Goal: Information Seeking & Learning: Learn about a topic

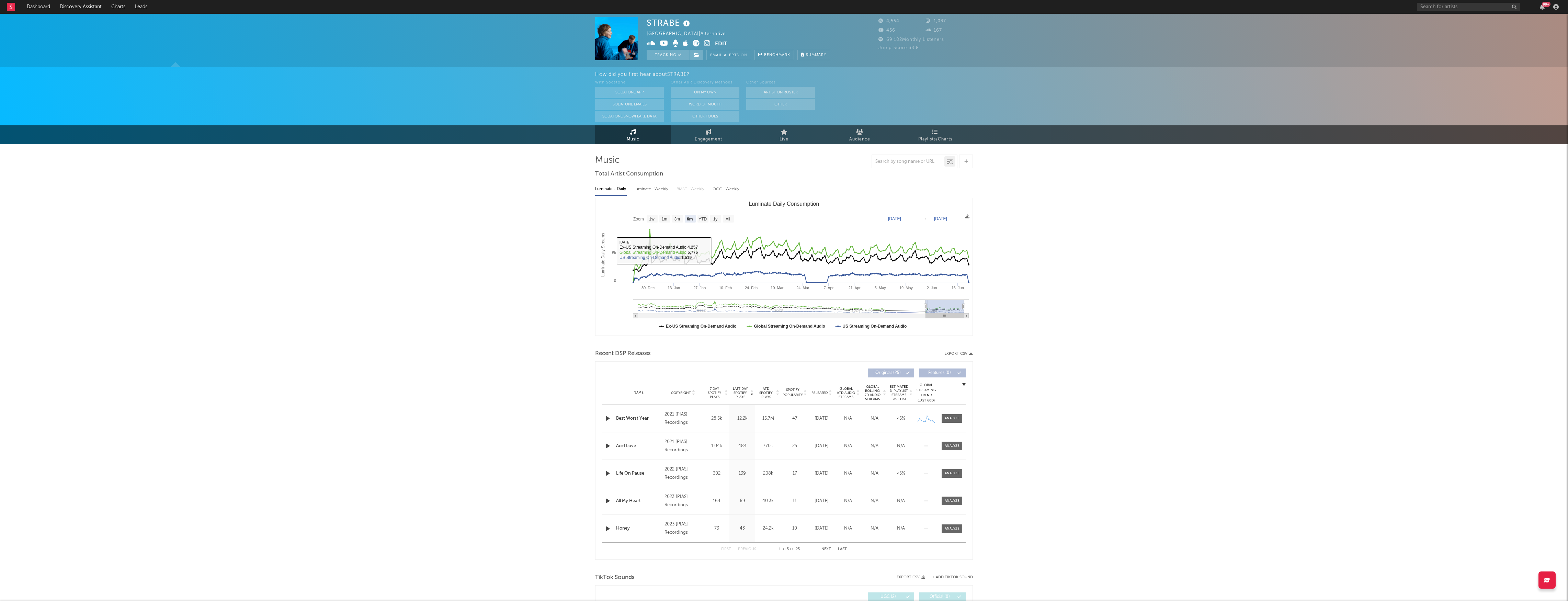
select select "6m"
click at [79, 2] on link "Discovery Assistant" at bounding box center [81, 7] width 51 height 13
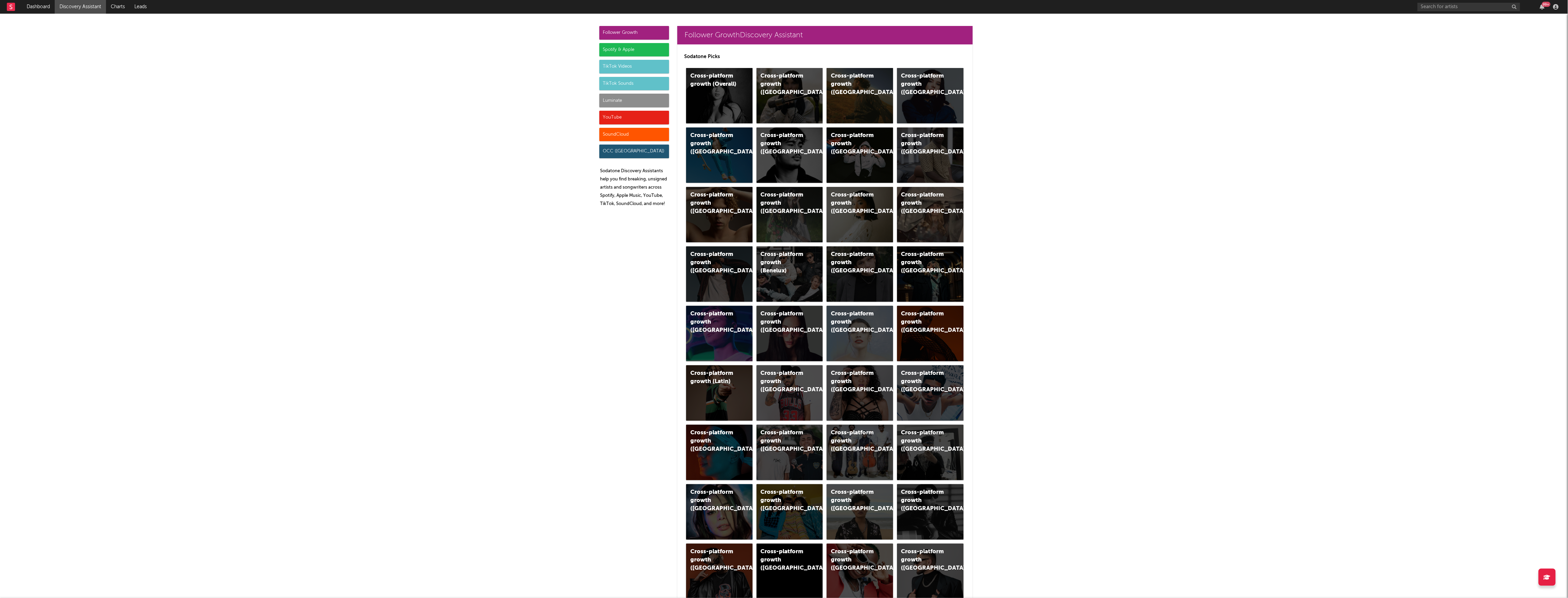
click at [635, 69] on div "TikTok Videos" at bounding box center [634, 66] width 70 height 13
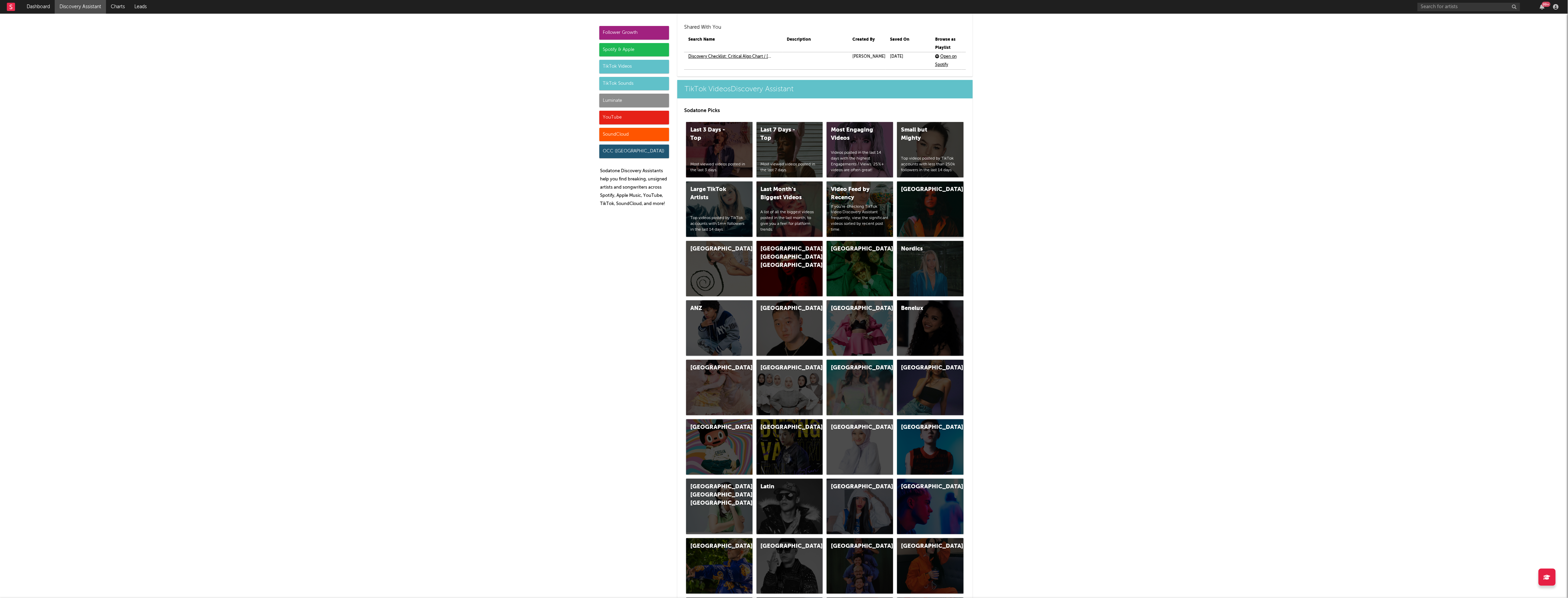
scroll to position [1695, 0]
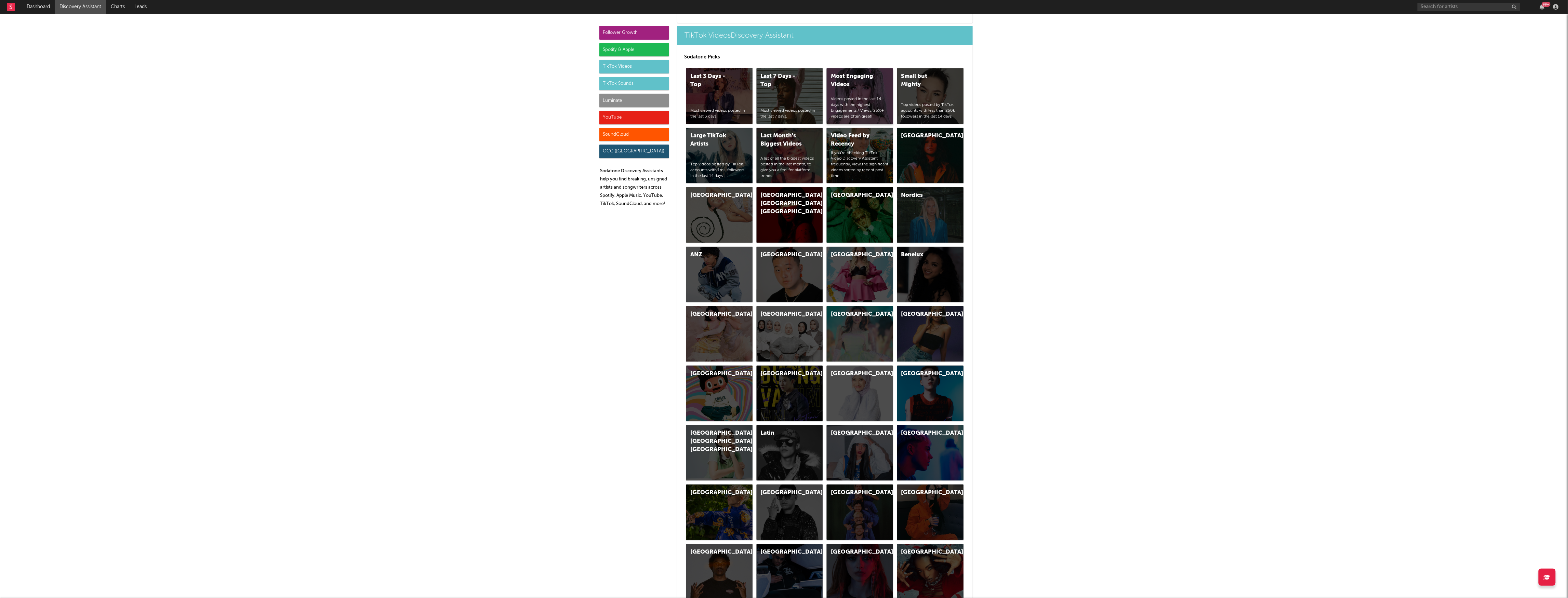
click at [848, 103] on div "Videos posted in the last 14 days with the highest Engagements / Views. 25%+ vi…" at bounding box center [859, 108] width 58 height 23
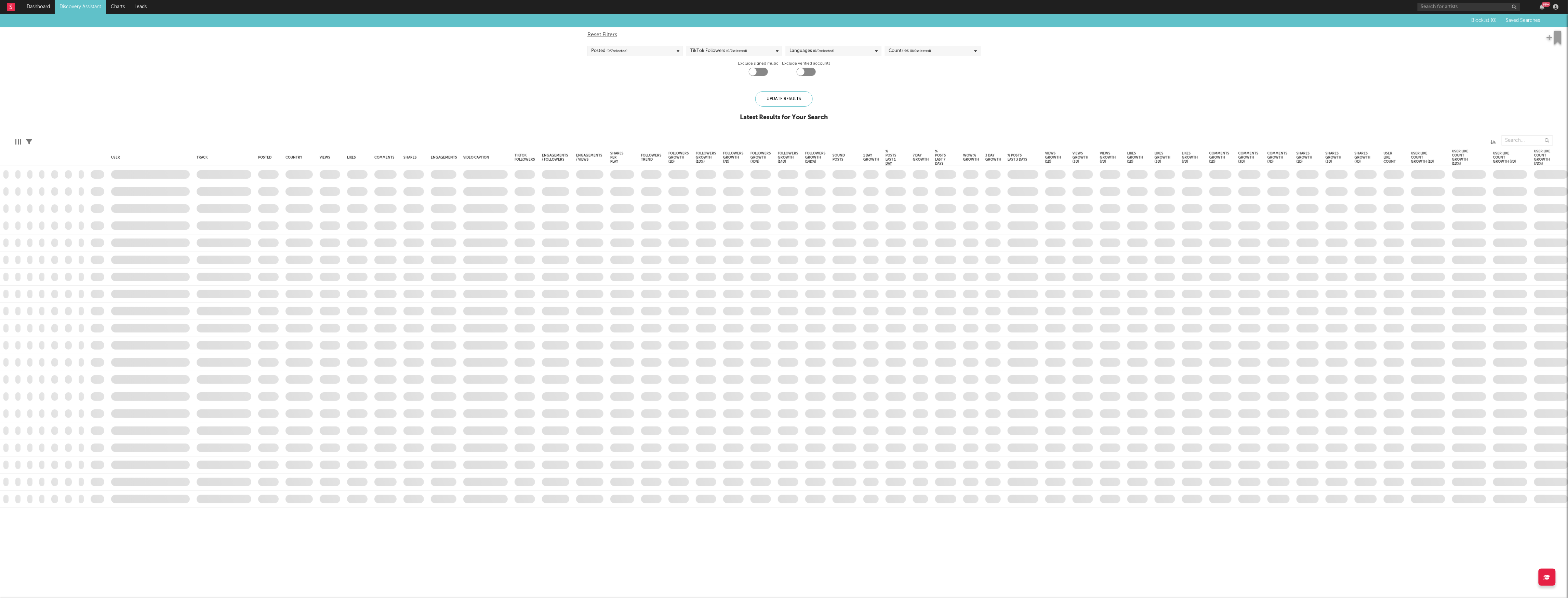
checkbox input "true"
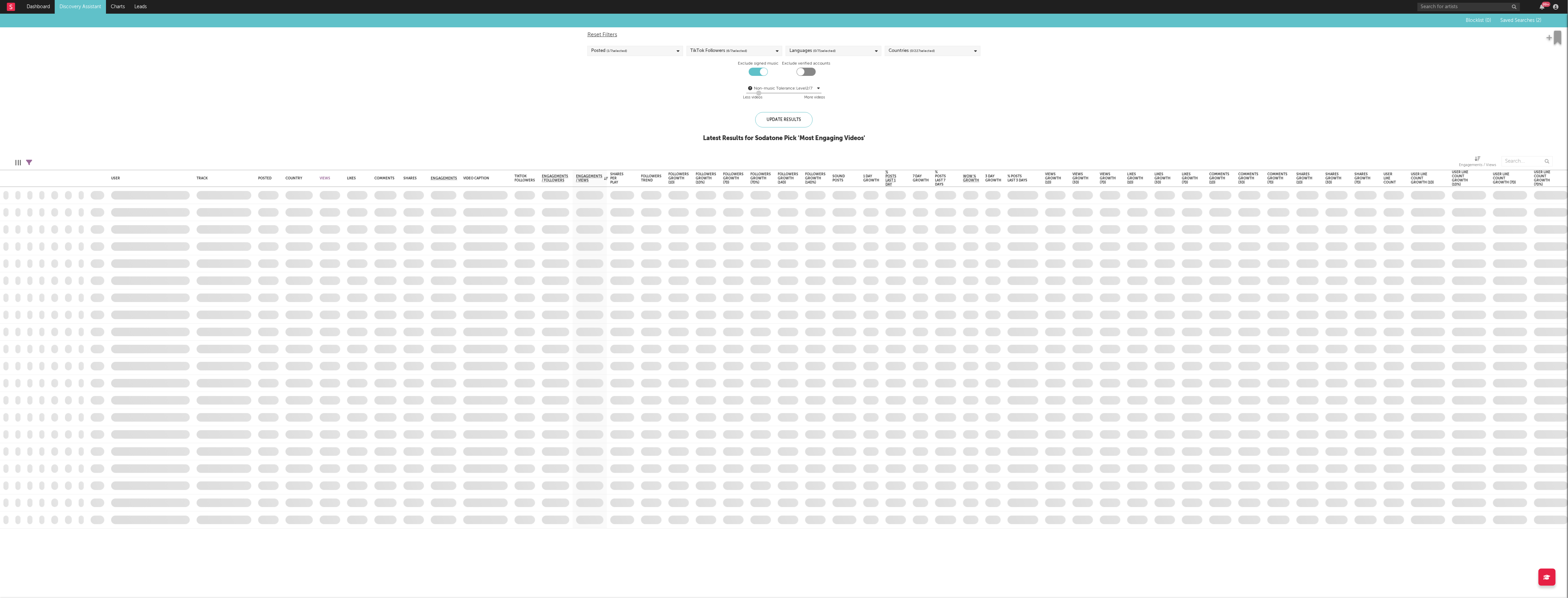
click at [912, 47] on span "( 0 / 227 selected)" at bounding box center [922, 50] width 25 height 8
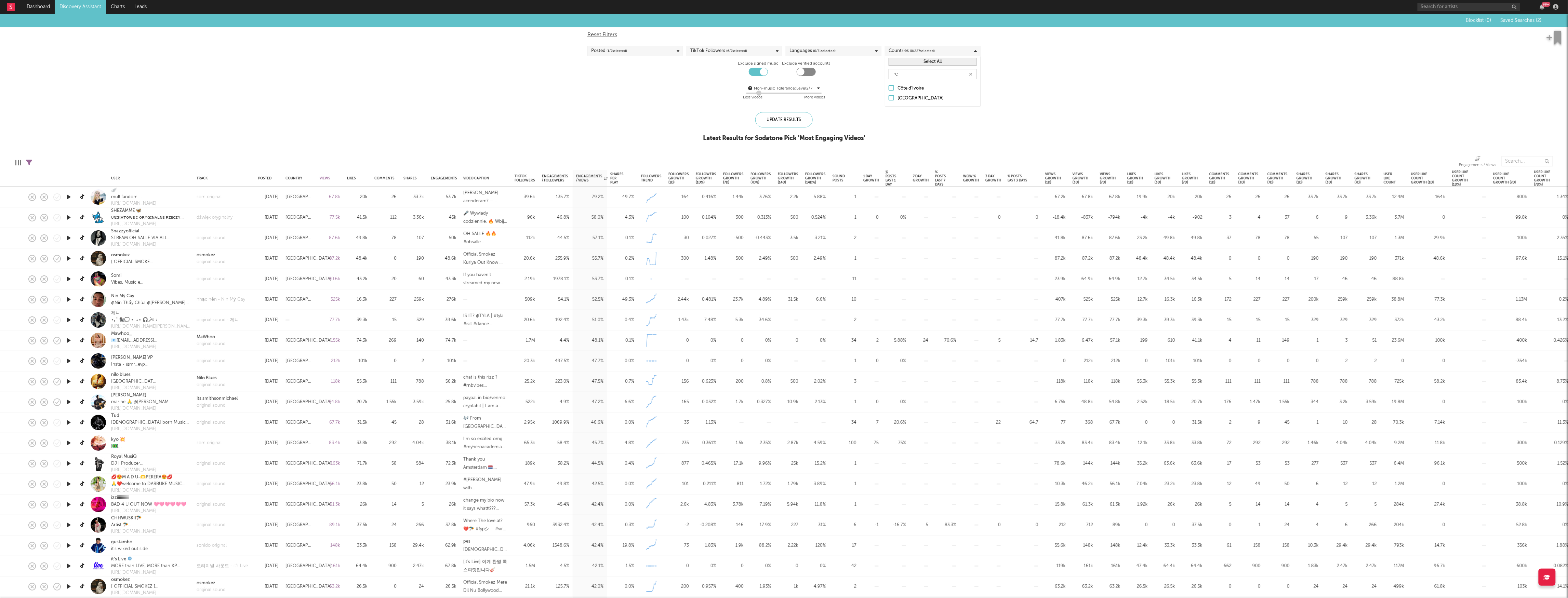
type input "ire"
click at [891, 98] on div at bounding box center [891, 97] width 5 height 5
click at [889, 98] on input "[GEOGRAPHIC_DATA]" at bounding box center [889, 98] width 0 height 8
click at [1108, 88] on div "Blocklist ( 0 ) Saved Searches ( 2 ) Reset Filters Posted ( 1 / 7 selected) Tik…" at bounding box center [784, 81] width 1568 height 136
click at [791, 122] on div "Update Results" at bounding box center [784, 119] width 57 height 15
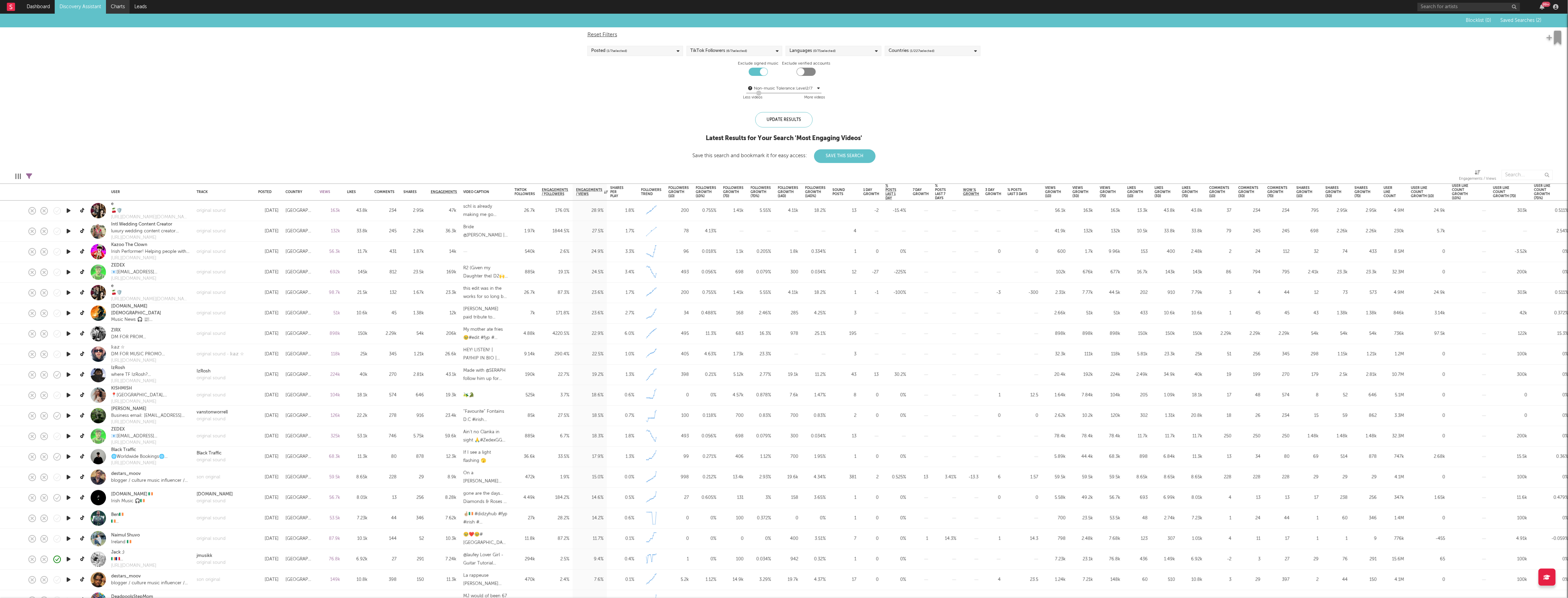
click at [107, 5] on link "Charts" at bounding box center [117, 7] width 24 height 13
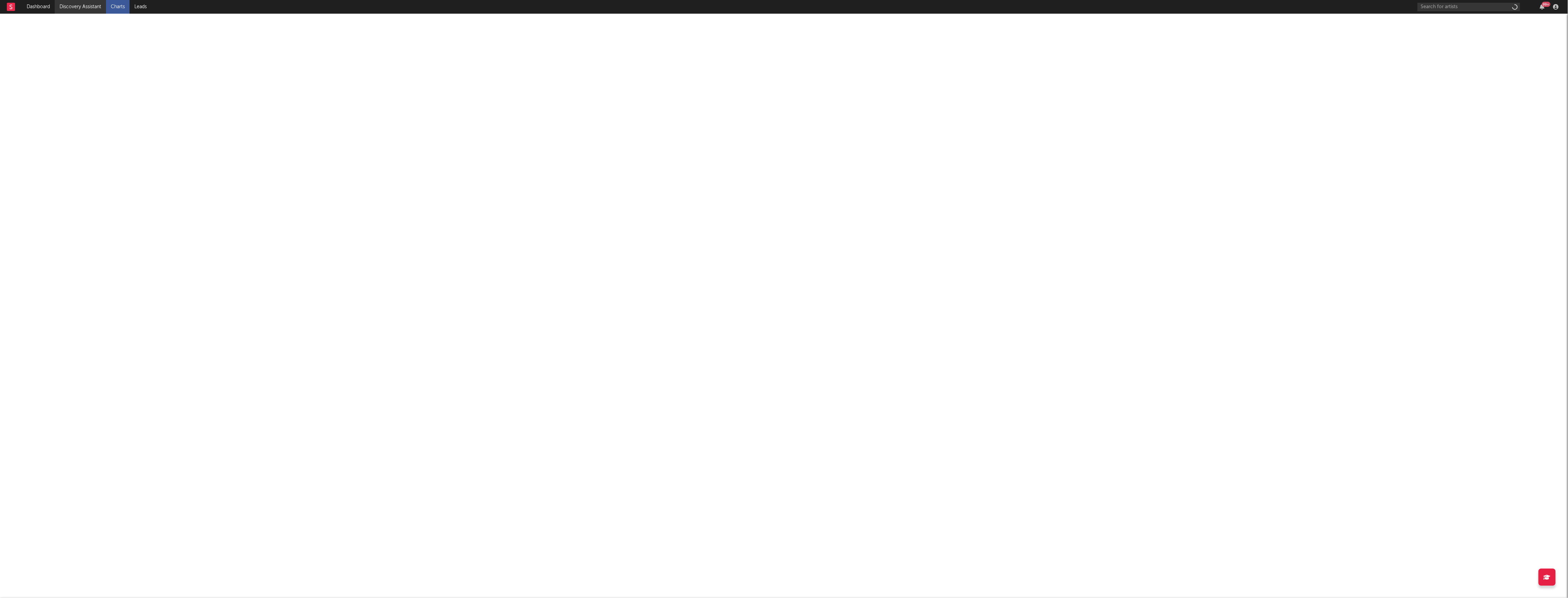
click at [100, 4] on link "Discovery Assistant" at bounding box center [80, 7] width 51 height 13
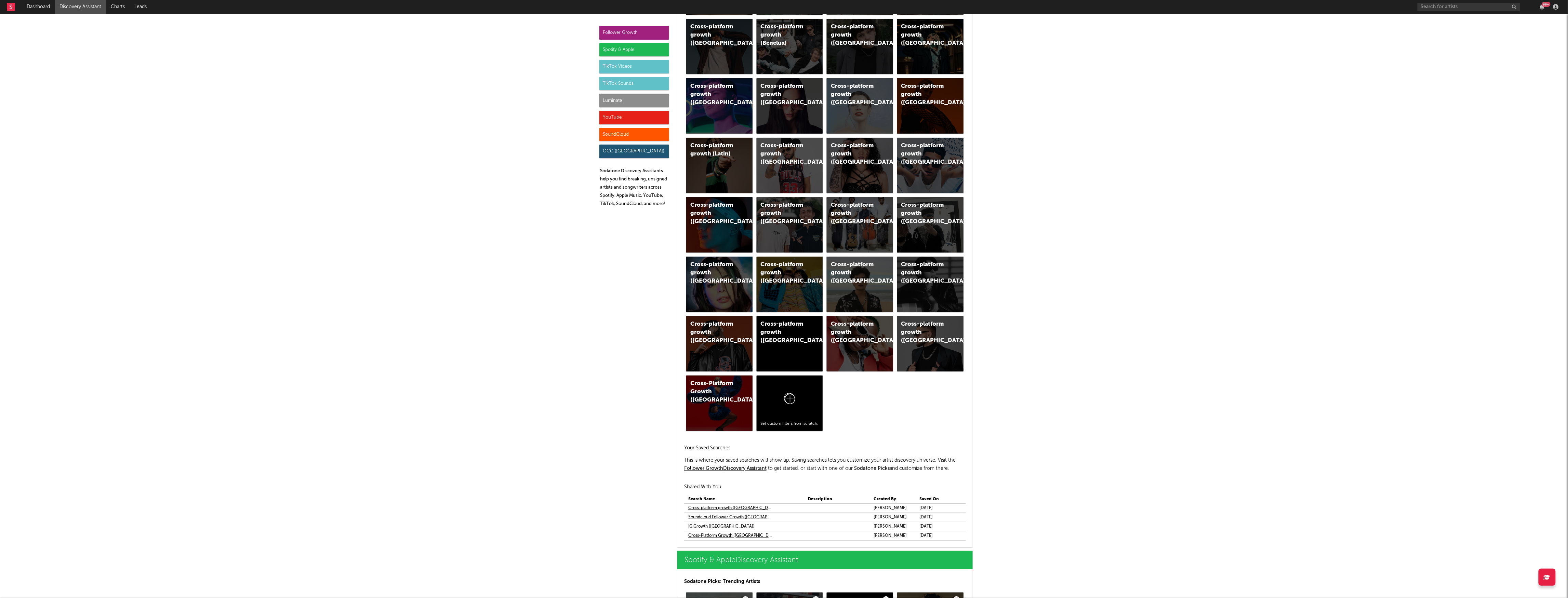
scroll to position [364, 0]
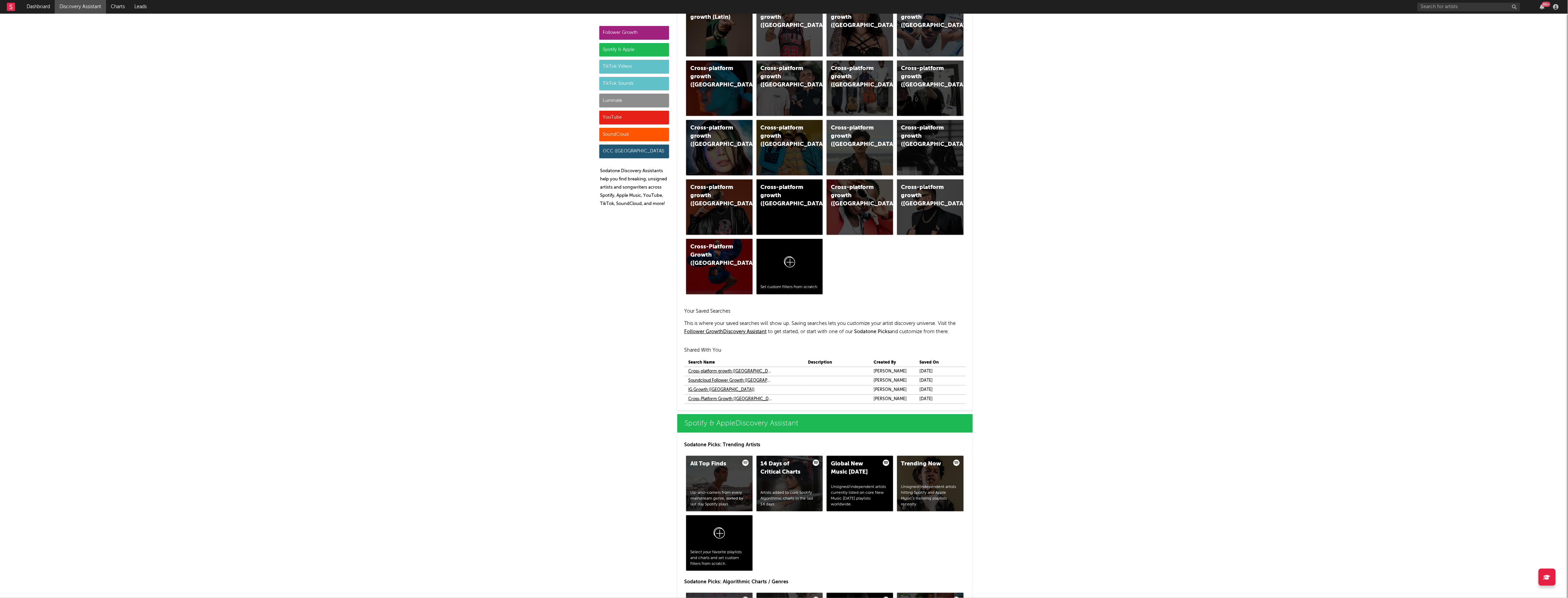
click at [718, 372] on link "Cross-platform growth ([GEOGRAPHIC_DATA])" at bounding box center [730, 371] width 85 height 8
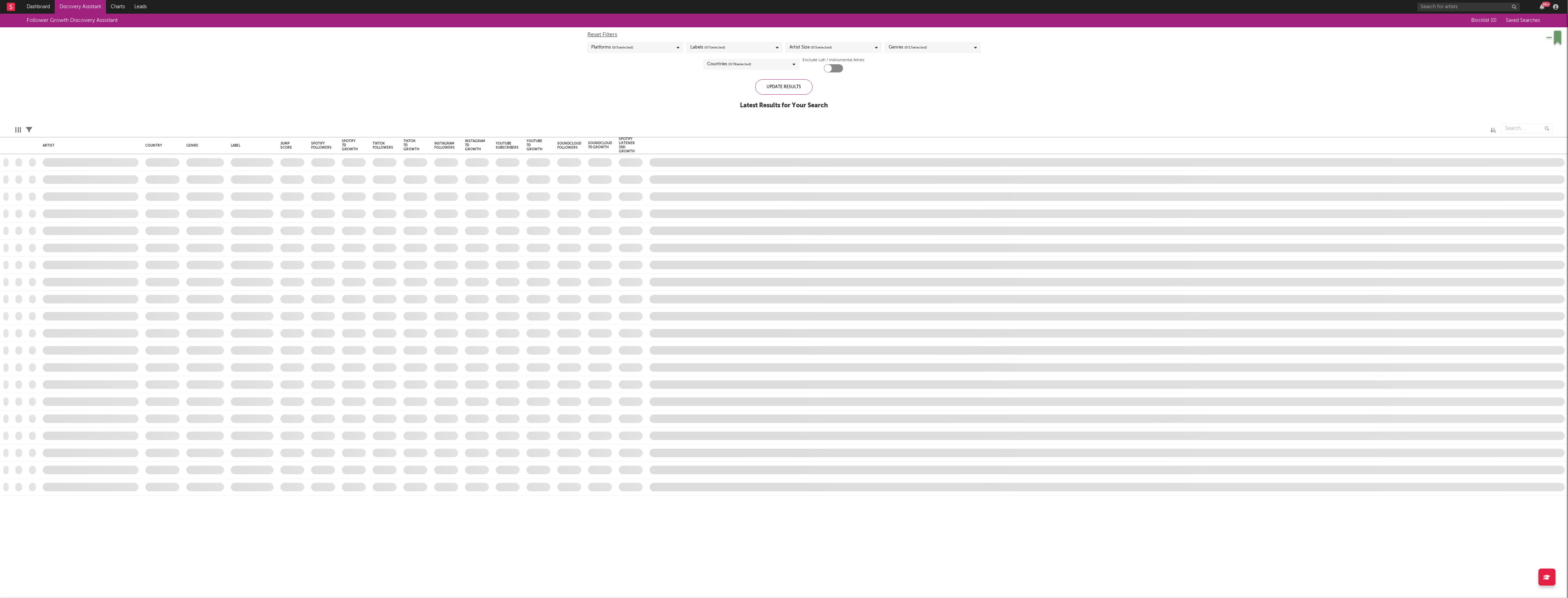
checkbox input "true"
